Goal: Task Accomplishment & Management: Complete application form

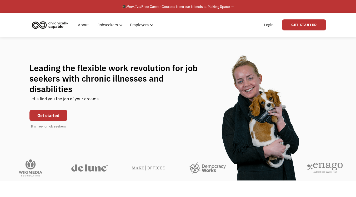
click at [42, 118] on div "Get started It's free for job seekers" at bounding box center [48, 118] width 38 height 22
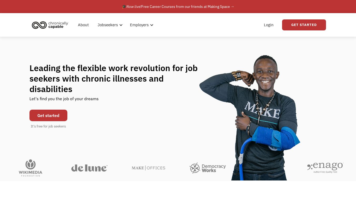
click at [47, 113] on link "Get started" at bounding box center [48, 116] width 38 height 12
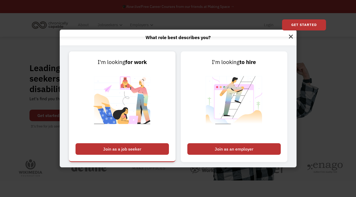
click at [130, 149] on div "Join as a job seeker" at bounding box center [121, 150] width 93 height 12
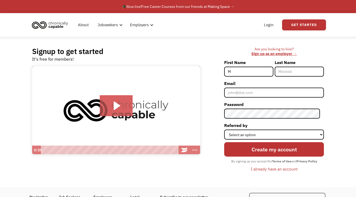
type input "Muhammed"
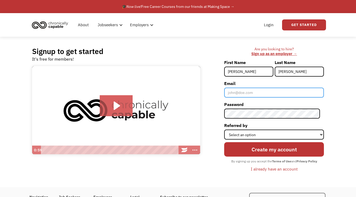
click at [243, 92] on input "Email" at bounding box center [274, 93] width 100 height 10
type input "[EMAIL_ADDRESS][DOMAIN_NAME]"
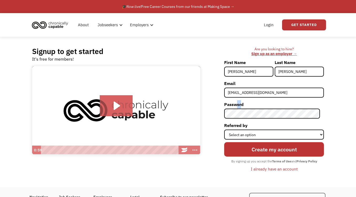
click at [246, 107] on label "Password" at bounding box center [274, 104] width 100 height 8
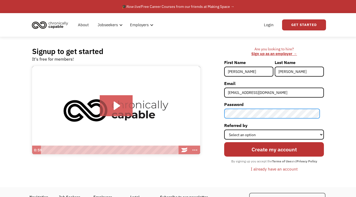
click at [197, 115] on div "Signup to get started It's free for members! Click for sound @keyframes VOLUME_…" at bounding box center [178, 112] width 308 height 151
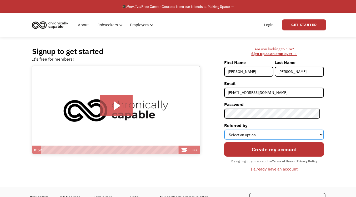
click at [291, 136] on select "Select an option Instagram Facebook Twitter Search Engine News Article Word of …" at bounding box center [274, 135] width 100 height 10
select select "Other"
click at [228, 130] on select "Select an option Instagram Facebook Twitter Search Engine News Article Word of …" at bounding box center [274, 135] width 100 height 10
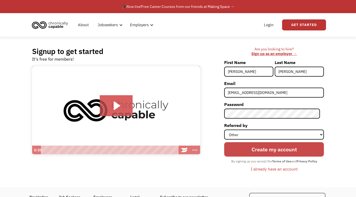
click at [270, 147] on input "Create my account" at bounding box center [274, 149] width 100 height 14
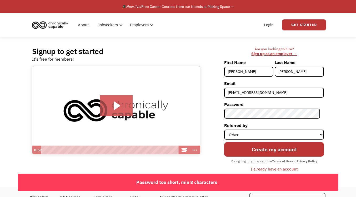
click at [247, 109] on label "Password" at bounding box center [274, 104] width 100 height 8
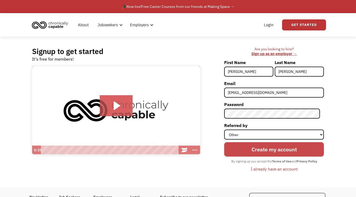
click at [244, 148] on input "Create my account" at bounding box center [274, 149] width 100 height 14
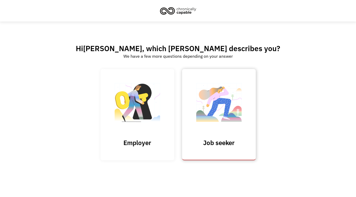
click at [211, 109] on img at bounding box center [218, 105] width 53 height 51
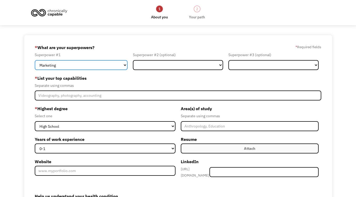
drag, startPoint x: 81, startPoint y: 63, endPoint x: 84, endPoint y: 63, distance: 3.2
click at [84, 63] on select "Marketing Human Resources Finance Technology Operations Sales Industrial & Manu…" at bounding box center [81, 65] width 93 height 10
select select "Other"
click at [35, 60] on select "Marketing Human Resources Finance Technology Operations Sales Industrial & Manu…" at bounding box center [81, 65] width 93 height 10
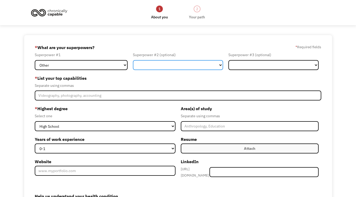
click at [206, 69] on select "Marketing Human Resources Finance Technology Operations Sales Industrial & Manu…" at bounding box center [178, 65] width 90 height 10
select select "Customer Service"
click at [133, 60] on select "Marketing Human Resources Finance Technology Operations Sales Industrial & Manu…" at bounding box center [178, 65] width 90 height 10
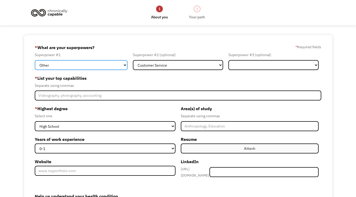
click at [102, 64] on select "Marketing Human Resources Finance Technology Operations Sales Industrial & Manu…" at bounding box center [81, 65] width 93 height 10
click at [35, 60] on select "Marketing Human Resources Finance Technology Operations Sales Industrial & Manu…" at bounding box center [81, 65] width 93 height 10
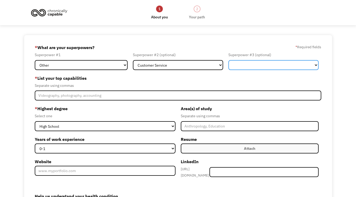
click at [251, 65] on select "Marketing Human Resources Finance Technology Operations Sales Industrial & Manu…" at bounding box center [273, 65] width 90 height 10
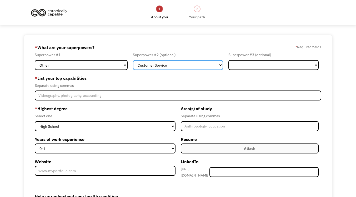
click at [161, 62] on select "Marketing Human Resources Finance Technology Operations Sales Industrial & Manu…" at bounding box center [178, 65] width 90 height 10
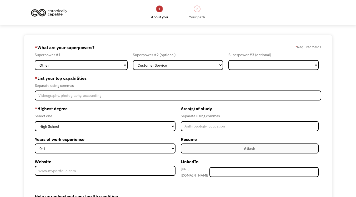
click at [247, 42] on div "68ae8e74e9a647dfd20f018a mumuduhoki@gmail.com Muhammed Muhammed Other * What ar…" at bounding box center [178, 149] width 308 height 229
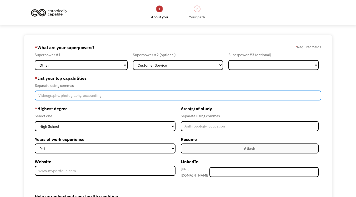
click at [139, 96] on input "Member-Create-Step1" at bounding box center [178, 96] width 286 height 10
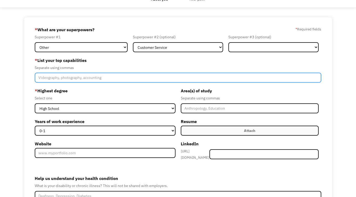
scroll to position [32, 0]
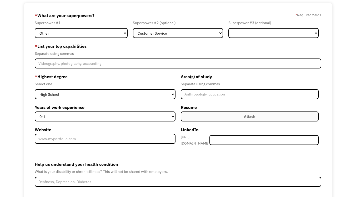
drag, startPoint x: 348, startPoint y: 69, endPoint x: 305, endPoint y: 75, distance: 43.2
click at [348, 70] on div "68ae8e74e9a647dfd20f018a mumuduhoki@gmail.com Muhammed Muhammed Other * What ar…" at bounding box center [178, 117] width 356 height 229
click at [347, 70] on div "68ae8e74e9a647dfd20f018a mumuduhoki@gmail.com Muhammed Muhammed Other * What ar…" at bounding box center [178, 117] width 356 height 229
click at [194, 113] on label "Attach" at bounding box center [250, 117] width 138 height 10
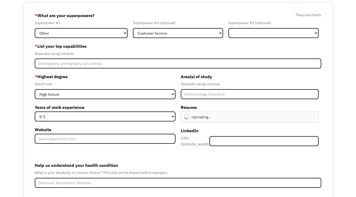
type input "Continue"
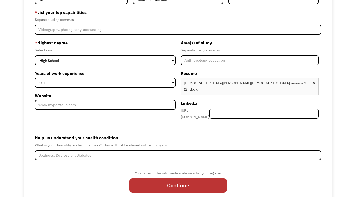
scroll to position [70, 0]
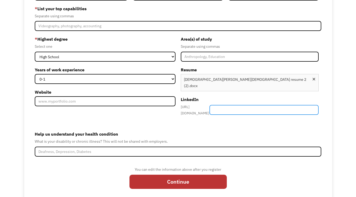
click at [236, 105] on input "Member-Create-Step1" at bounding box center [263, 110] width 109 height 10
paste input "[URL][DOMAIN_NAME][PERSON_NAME]"
type input "[URL][DOMAIN_NAME][PERSON_NAME]"
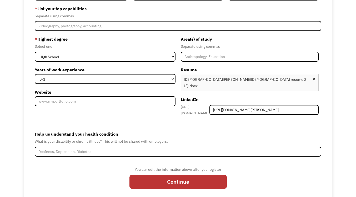
click at [10, 128] on div "68ae8e74e9a647dfd20f018a mumuduhoki@gmail.com Muhammed Muhammed Other * What ar…" at bounding box center [178, 84] width 356 height 236
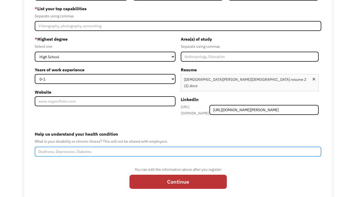
click at [73, 147] on input "Help us understand your health condition" at bounding box center [178, 152] width 286 height 10
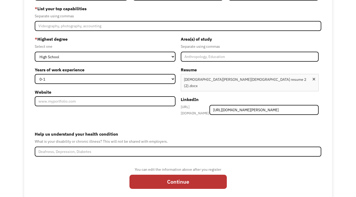
scroll to position [75, 0]
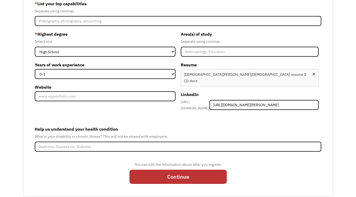
drag, startPoint x: 8, startPoint y: 111, endPoint x: 9, endPoint y: 155, distance: 43.4
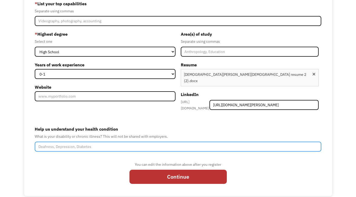
click at [67, 142] on input "Help us understand your health condition" at bounding box center [178, 147] width 286 height 10
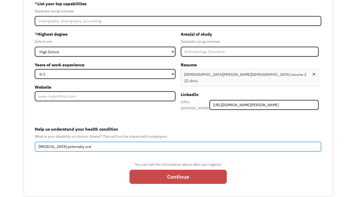
type input "Adhd potenially ocd"
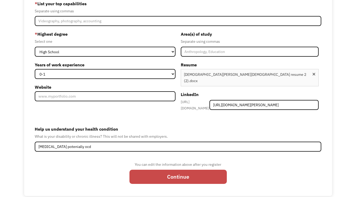
click at [159, 170] on input "Continue" at bounding box center [177, 177] width 97 height 14
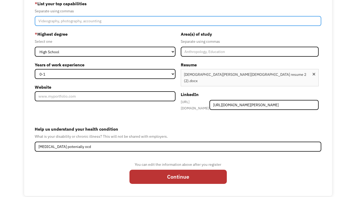
click at [109, 20] on input "Member-Create-Step1" at bounding box center [178, 21] width 286 height 10
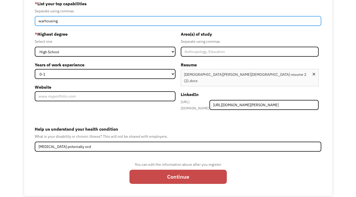
type input "warhousing"
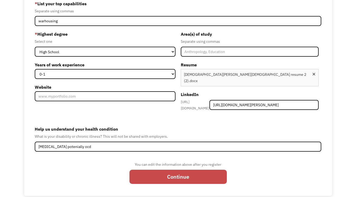
click at [198, 170] on input "Continue" at bounding box center [177, 177] width 97 height 14
type input "Please wait..."
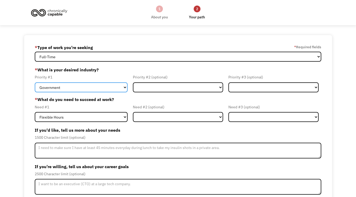
click at [99, 85] on select "Government Finance & Insurance Health & Social Care Tech & Engineering Creative…" at bounding box center [81, 88] width 93 height 10
select select "Other"
click at [35, 83] on select "Government Finance & Insurance Health & Social Care Tech & Engineering Creative…" at bounding box center [81, 88] width 93 height 10
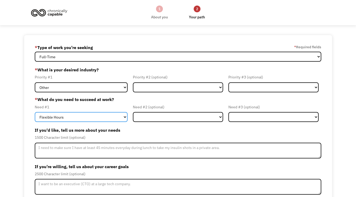
click at [71, 120] on select "Flexible Hours Remote Work Service Animal On-site Accommodations Visual Support…" at bounding box center [81, 117] width 93 height 10
select select "Remote Work"
click at [35, 112] on select "Flexible Hours Remote Work Service Animal On-site Accommodations Visual Support…" at bounding box center [81, 117] width 93 height 10
click at [101, 116] on select "Flexible Hours Remote Work Service Animal On-site Accommodations Visual Support…" at bounding box center [81, 117] width 93 height 10
click at [35, 112] on select "Flexible Hours Remote Work Service Animal On-site Accommodations Visual Support…" at bounding box center [81, 117] width 93 height 10
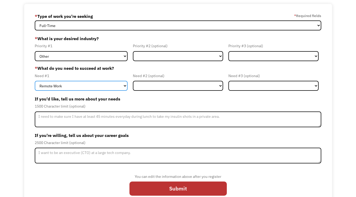
scroll to position [42, 0]
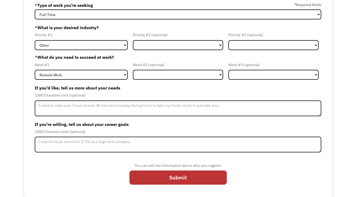
click at [344, 115] on div "68ae8e74e9a647dfd20f018a mumuduhoki@gmail.com Muhammed Muhammed * Type of work …" at bounding box center [178, 95] width 356 height 205
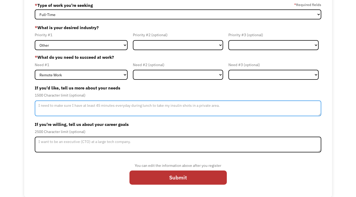
click at [140, 116] on textarea "Member-Update-Form-Step2" at bounding box center [178, 109] width 286 height 16
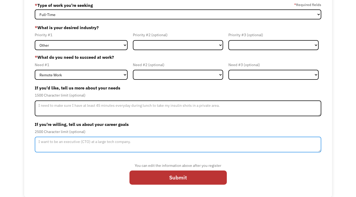
click at [92, 144] on textarea "Member-Update-Form-Step2" at bounding box center [178, 145] width 286 height 16
click at [77, 147] on textarea "i want to be an astroengineer" at bounding box center [178, 145] width 286 height 16
click at [77, 146] on textarea "i want to be an astroengineer" at bounding box center [178, 145] width 286 height 16
click at [76, 145] on textarea "i want to be an astroengineer" at bounding box center [178, 145] width 286 height 16
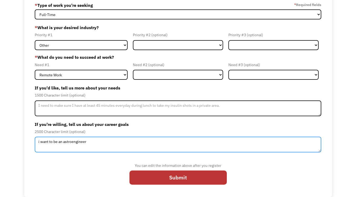
click at [76, 145] on textarea "i want to be an astroengineer" at bounding box center [178, 145] width 286 height 16
click at [68, 145] on textarea "i want to be an astroengineer" at bounding box center [178, 145] width 286 height 16
click at [77, 143] on textarea "i want to be an astroengineer" at bounding box center [178, 145] width 286 height 16
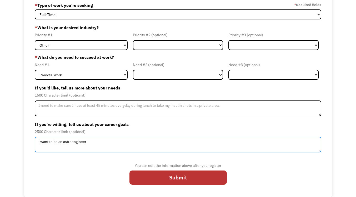
type textarea "i want to be an astroengineer"
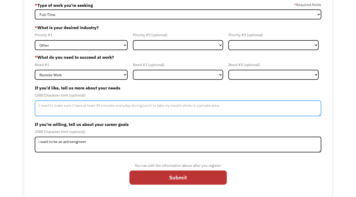
click at [94, 108] on textarea "Member-Update-Form-Step2" at bounding box center [178, 109] width 286 height 16
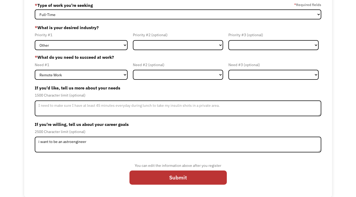
click at [22, 103] on div "68ae8e74e9a647dfd20f018a mumuduhoki@gmail.com Muhammed Muhammed * Type of work …" at bounding box center [178, 95] width 356 height 205
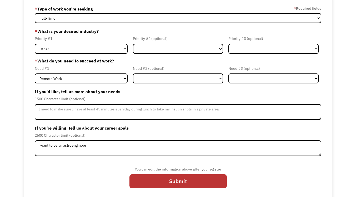
drag, startPoint x: 21, startPoint y: 81, endPoint x: 38, endPoint y: 86, distance: 18.2
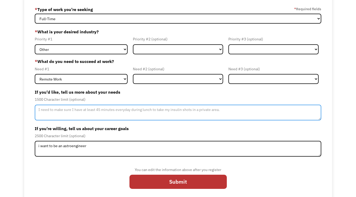
click at [54, 117] on textarea "Member-Update-Form-Step2" at bounding box center [178, 113] width 286 height 16
type textarea "i"
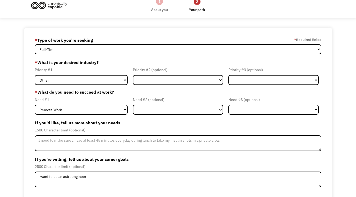
drag, startPoint x: 18, startPoint y: 81, endPoint x: 26, endPoint y: 60, distance: 21.8
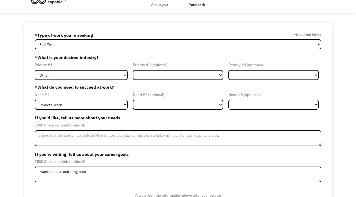
scroll to position [42, 0]
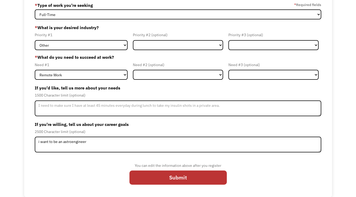
drag, startPoint x: 18, startPoint y: 94, endPoint x: 20, endPoint y: 165, distance: 71.3
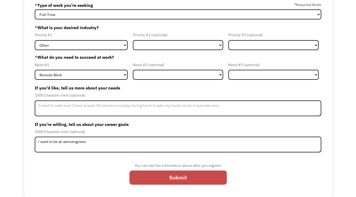
click at [171, 176] on input "Submit" at bounding box center [177, 178] width 97 height 14
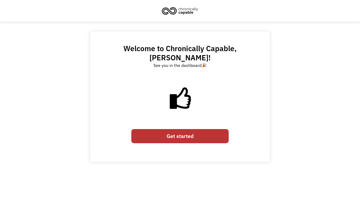
click at [185, 129] on link "Get started" at bounding box center [179, 136] width 97 height 14
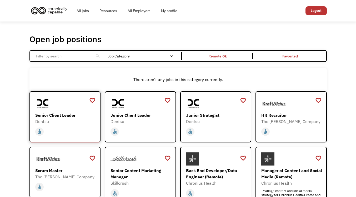
click at [51, 116] on div "Senior Client Leader" at bounding box center [65, 115] width 61 height 6
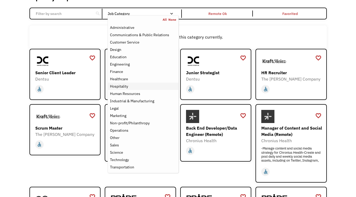
scroll to position [53, 0]
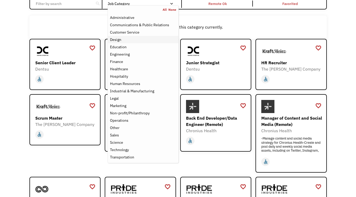
click at [123, 36] on link "Design" at bounding box center [143, 39] width 70 height 7
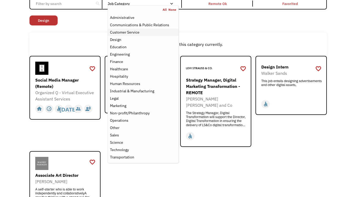
click at [120, 34] on div "Customer Service" at bounding box center [124, 32] width 29 height 6
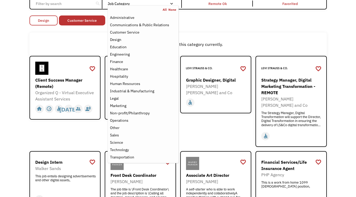
click at [34, 20] on link "Design" at bounding box center [43, 21] width 28 height 10
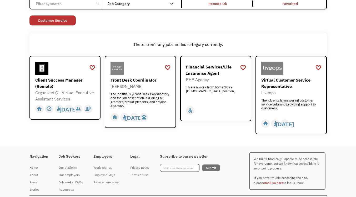
click at [121, 41] on div "There aren't any jobs in this category currently." at bounding box center [178, 44] width 292 height 6
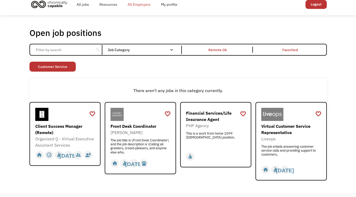
drag, startPoint x: 119, startPoint y: 33, endPoint x: 135, endPoint y: 8, distance: 29.8
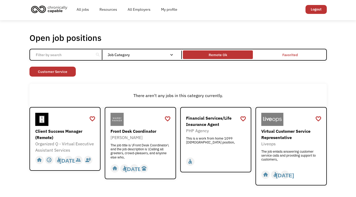
click at [216, 53] on div "Remote Ok" at bounding box center [217, 55] width 18 height 6
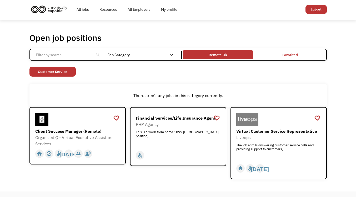
click at [216, 54] on div "Remote Ok" at bounding box center [217, 55] width 18 height 6
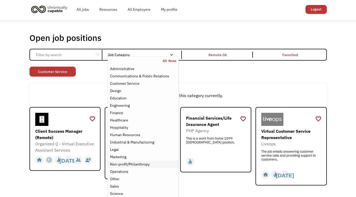
click at [137, 163] on div "Non-profit/Philanthropy" at bounding box center [130, 164] width 40 height 6
click at [47, 100] on div "There aren't any jobs in this category currently." at bounding box center [177, 95] width 297 height 23
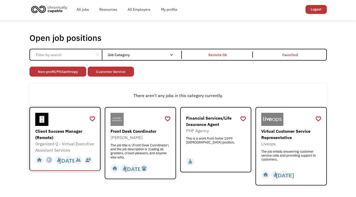
click at [70, 134] on div "Client Success Manager (Remote)" at bounding box center [65, 134] width 61 height 13
click at [129, 139] on div "[PERSON_NAME]" at bounding box center [140, 138] width 61 height 6
click at [271, 135] on div "Virtual Customer Service Representative" at bounding box center [291, 134] width 61 height 13
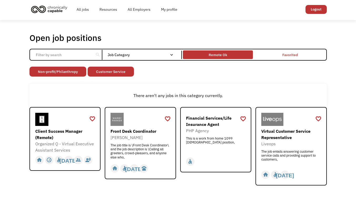
click at [234, 57] on div "Remote Ok" at bounding box center [218, 55] width 70 height 6
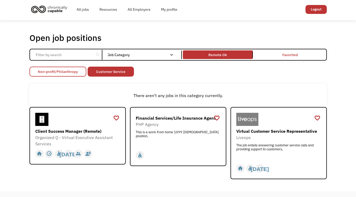
click at [75, 71] on link "Non-profit/Philanthropy" at bounding box center [57, 72] width 57 height 10
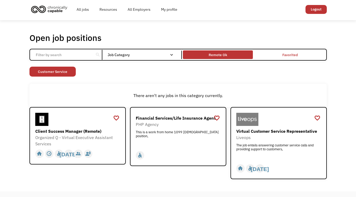
click at [204, 54] on div "Remote Ok" at bounding box center [218, 55] width 70 height 6
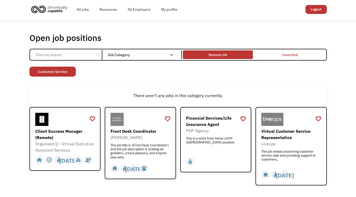
click at [204, 54] on div "Remote Ok" at bounding box center [218, 55] width 70 height 6
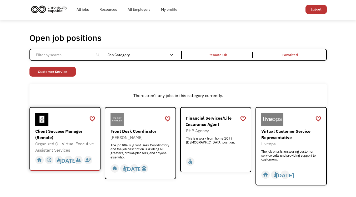
click at [79, 151] on div "Organized Q - Virtual Executive Assistant Services" at bounding box center [65, 147] width 61 height 13
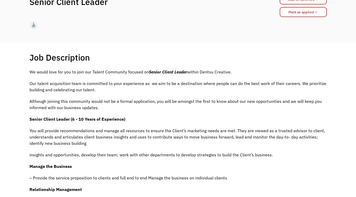
drag, startPoint x: 61, startPoint y: 95, endPoint x: 61, endPoint y: 135, distance: 40.8
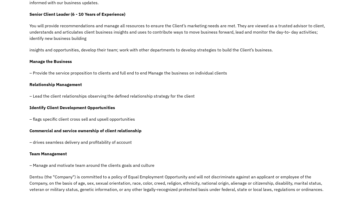
drag, startPoint x: 83, startPoint y: 98, endPoint x: 87, endPoint y: 156, distance: 57.7
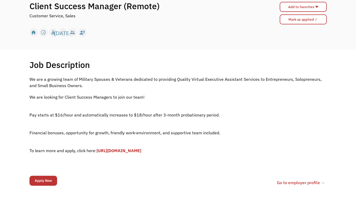
drag, startPoint x: 236, startPoint y: 77, endPoint x: 237, endPoint y: 122, distance: 45.0
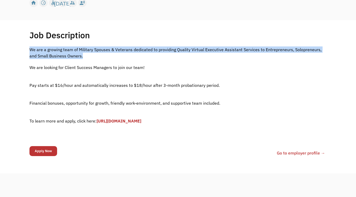
drag, startPoint x: 26, startPoint y: 47, endPoint x: 87, endPoint y: 54, distance: 61.1
click at [87, 54] on div "Job Description Filter using keywords Search We are a growing team of Military …" at bounding box center [178, 97] width 308 height 134
click at [87, 54] on p "We are a growing team of Military Spouses & Veterans dedicated to providing Qua…" at bounding box center [177, 53] width 297 height 13
drag, startPoint x: 84, startPoint y: 54, endPoint x: 67, endPoint y: 46, distance: 18.5
click at [72, 45] on div "Job Description Filter using keywords Search We are a growing team of Military …" at bounding box center [178, 97] width 308 height 134
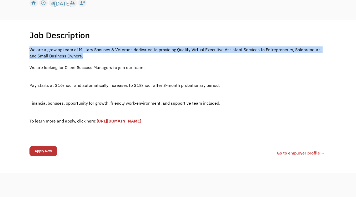
click at [64, 47] on p "We are a growing team of Military Spouses & Veterans dedicated to providing Qua…" at bounding box center [177, 53] width 297 height 13
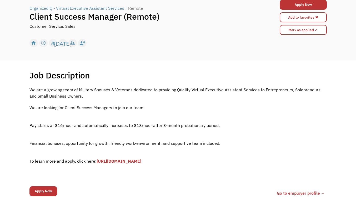
scroll to position [26, 0]
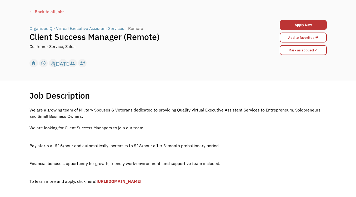
drag, startPoint x: 59, startPoint y: 50, endPoint x: 55, endPoint y: 6, distance: 45.1
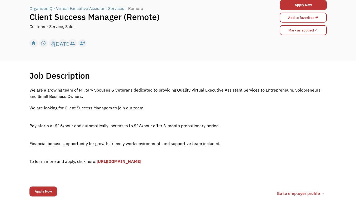
drag, startPoint x: 23, startPoint y: 152, endPoint x: 24, endPoint y: 165, distance: 12.7
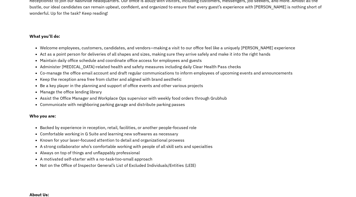
drag, startPoint x: 162, startPoint y: 64, endPoint x: 158, endPoint y: 110, distance: 45.6
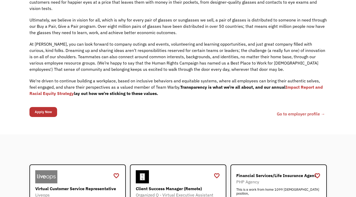
drag, startPoint x: 159, startPoint y: 79, endPoint x: 151, endPoint y: 126, distance: 48.5
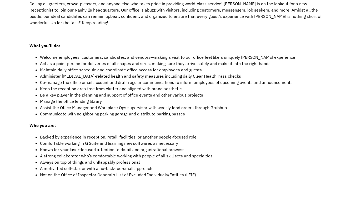
scroll to position [0, 0]
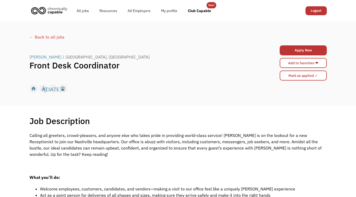
drag, startPoint x: 152, startPoint y: 115, endPoint x: 139, endPoint y: -25, distance: 141.0
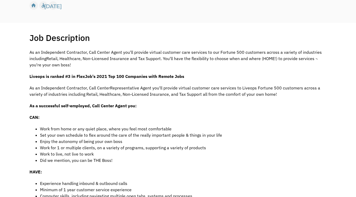
drag, startPoint x: 83, startPoint y: 140, endPoint x: 85, endPoint y: 178, distance: 38.2
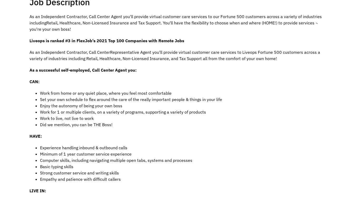
scroll to position [140, 0]
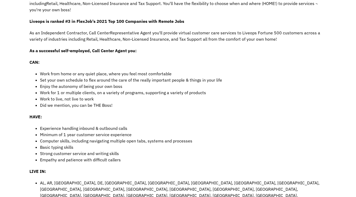
drag, startPoint x: 81, startPoint y: 93, endPoint x: 80, endPoint y: 125, distance: 32.4
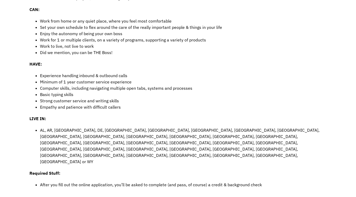
scroll to position [202, 0]
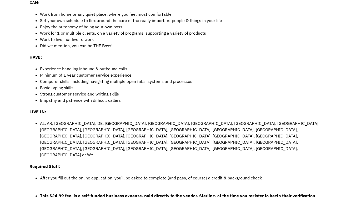
drag, startPoint x: 78, startPoint y: 122, endPoint x: 80, endPoint y: 120, distance: 2.8
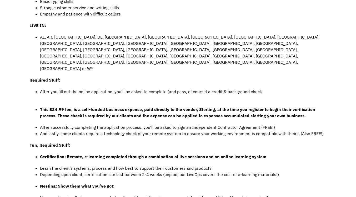
drag, startPoint x: 80, startPoint y: 102, endPoint x: 79, endPoint y: 156, distance: 53.4
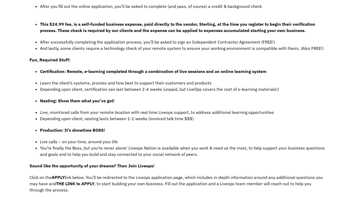
drag, startPoint x: 91, startPoint y: 103, endPoint x: 96, endPoint y: 103, distance: 4.5
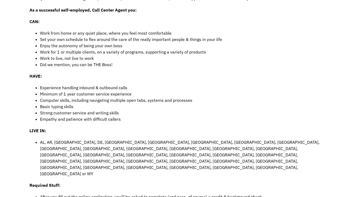
drag, startPoint x: 91, startPoint y: 82, endPoint x: 79, endPoint y: 6, distance: 77.2
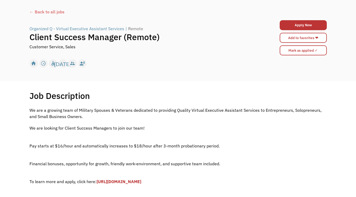
drag, startPoint x: 28, startPoint y: 113, endPoint x: 27, endPoint y: 163, distance: 50.7
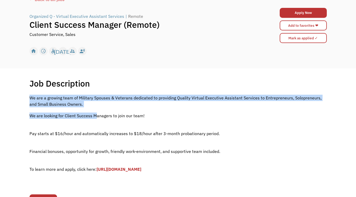
drag, startPoint x: 29, startPoint y: 116, endPoint x: 95, endPoint y: 115, distance: 66.8
click at [95, 115] on div "Job Description Filter using keywords Search We are a growing team of Military …" at bounding box center [178, 145] width 308 height 134
click at [95, 115] on p "We are looking for Client Success Managers to join our team!" at bounding box center [177, 116] width 297 height 6
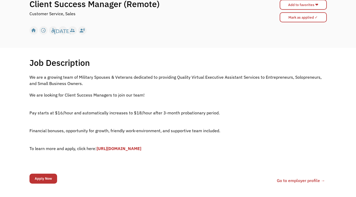
drag, startPoint x: 119, startPoint y: 94, endPoint x: 121, endPoint y: 127, distance: 33.5
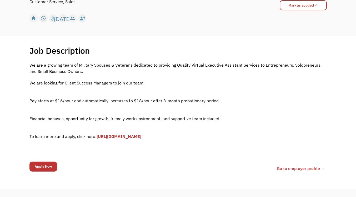
scroll to position [0, 0]
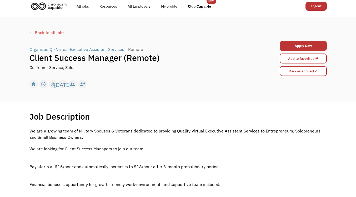
drag, startPoint x: 114, startPoint y: 102, endPoint x: 170, endPoint y: 21, distance: 98.5
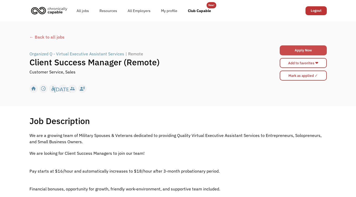
click at [289, 49] on link "Apply Now" at bounding box center [302, 50] width 47 height 10
